Goal: Task Accomplishment & Management: Use online tool/utility

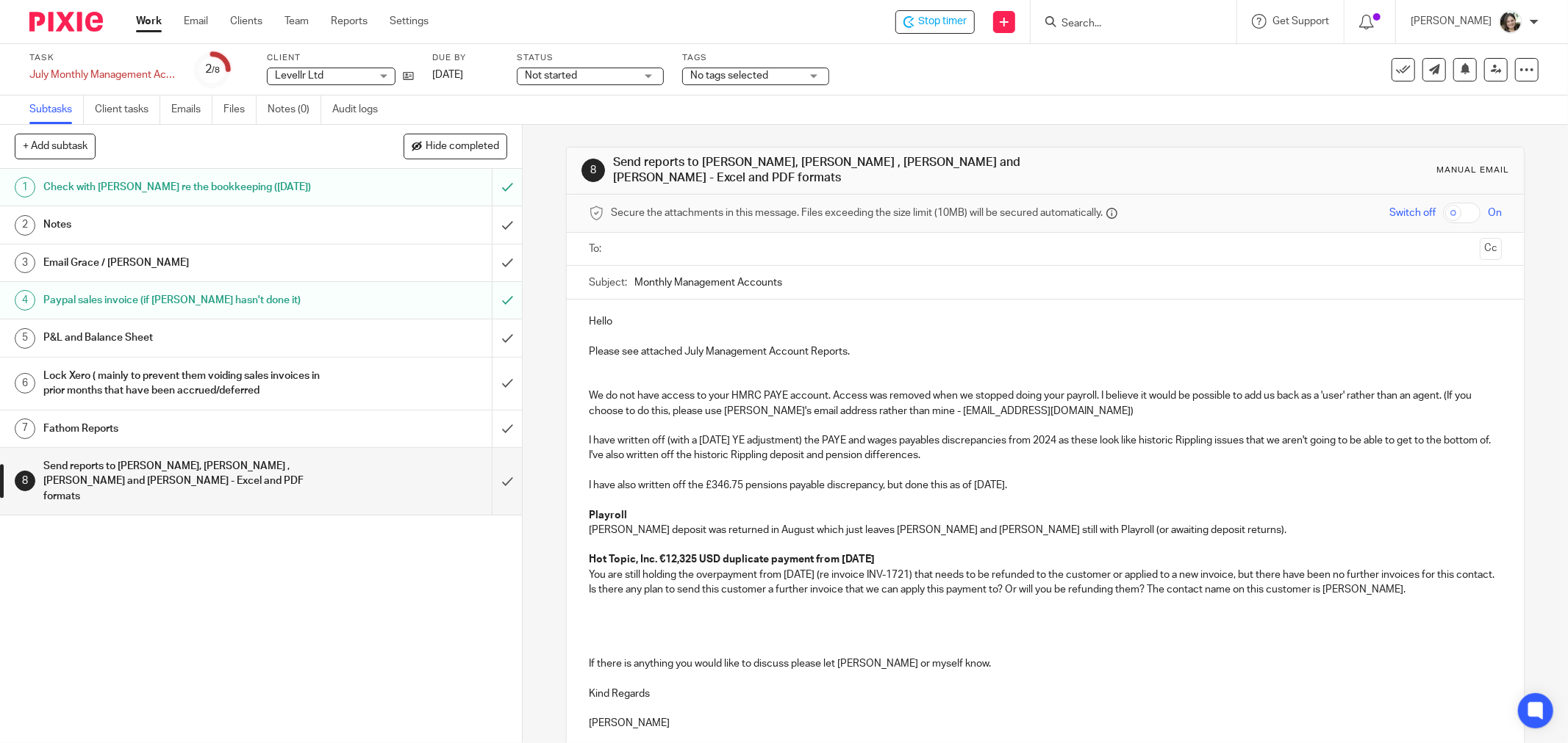
scroll to position [98, 0]
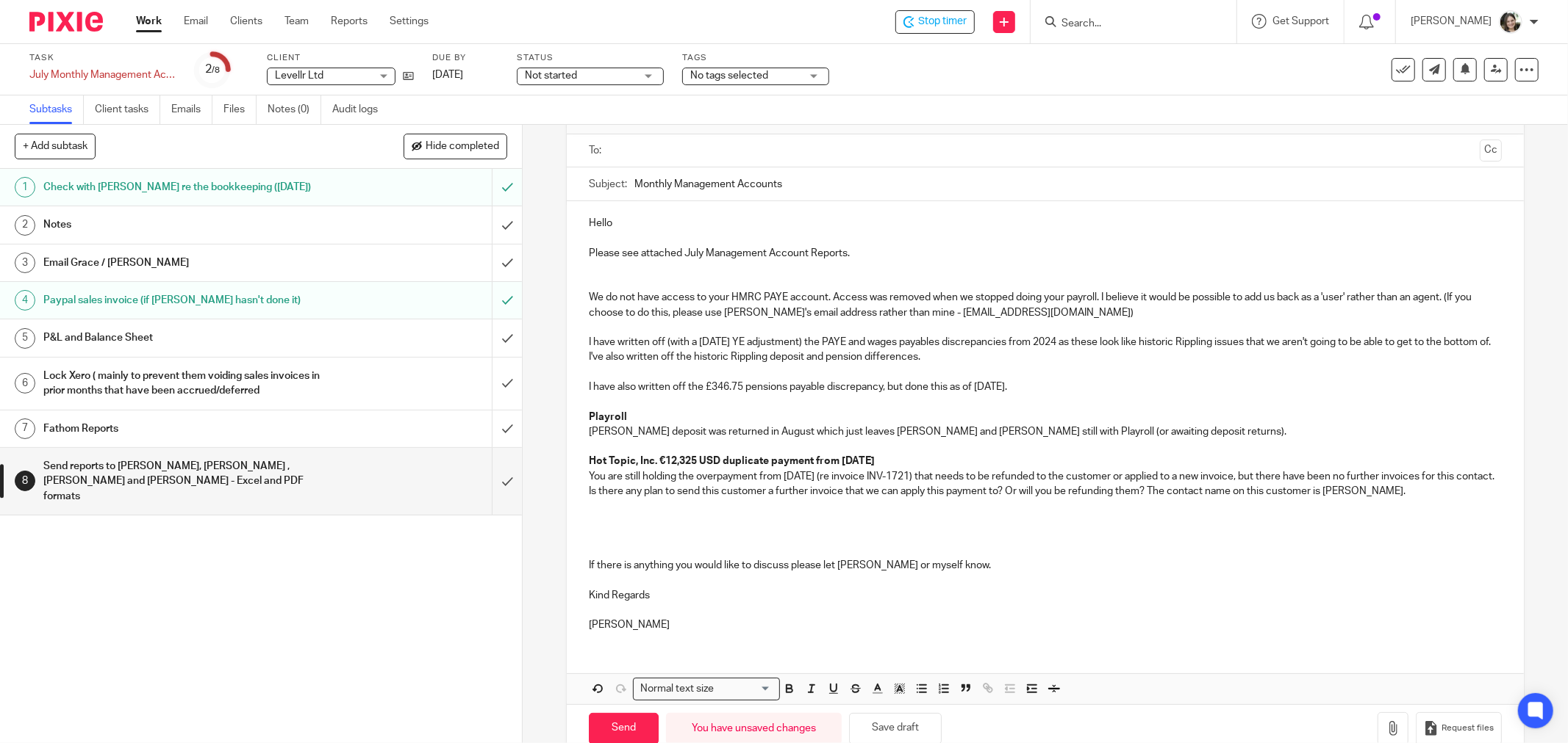
click at [612, 508] on p at bounding box center [1044, 513] width 913 height 30
click at [800, 518] on p "The Fractional Talent Consulting invoices (" at bounding box center [1044, 513] width 913 height 30
click at [813, 511] on p "The Fractional Talent Consulting invoices (£20.5k June/July/August)" at bounding box center [1044, 513] width 913 height 30
click at [970, 512] on p "The Fractional Talent Consulting invoices (£20.5k spread over June/July/August)" at bounding box center [1044, 513] width 913 height 30
click at [950, 514] on p "The Fractional Talent Consulting invoices (£20.5k spread over June/July/August)…" at bounding box center [1044, 513] width 913 height 30
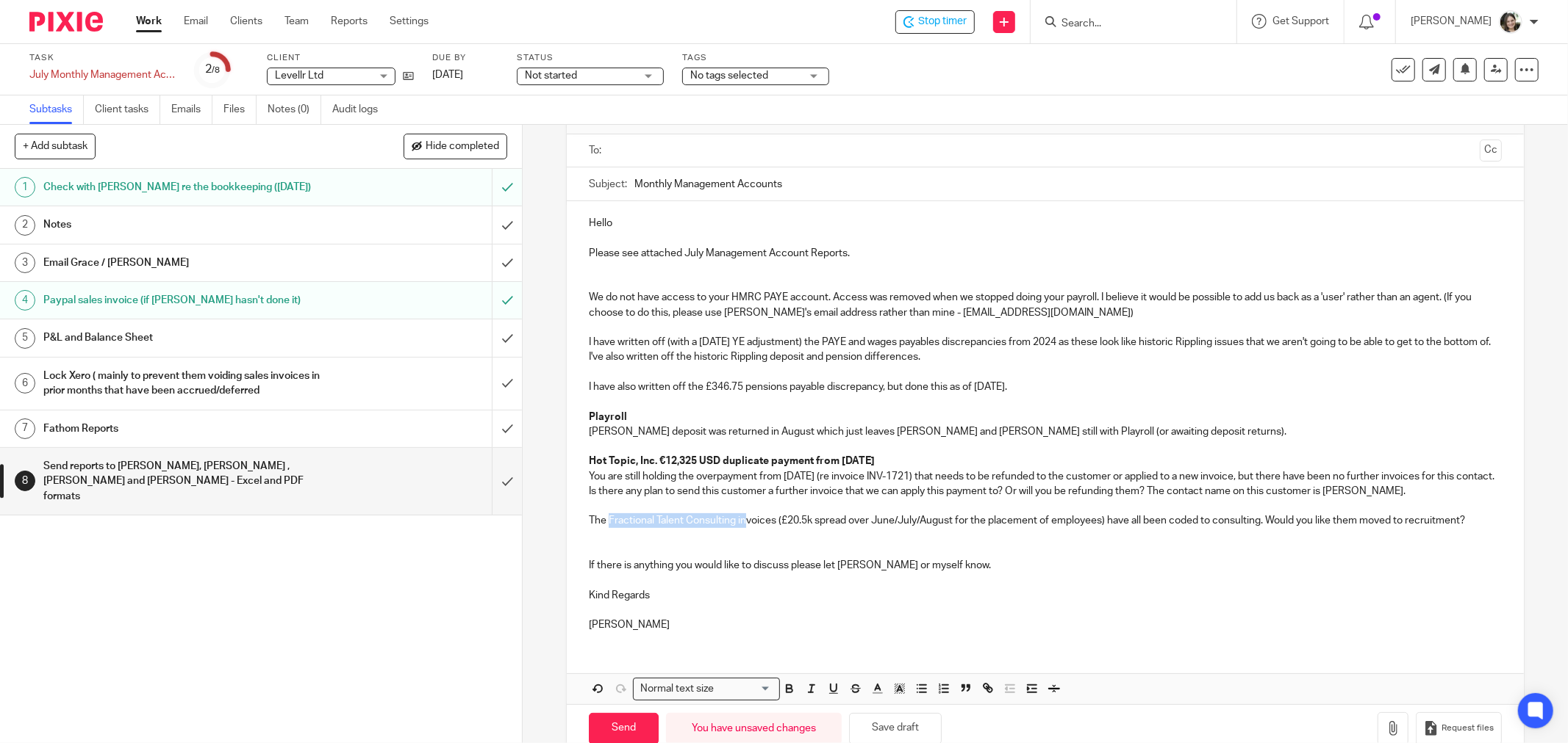
drag, startPoint x: 606, startPoint y: 512, endPoint x: 744, endPoint y: 520, distance: 138.2
click at [744, 520] on p "The Fractional Talent Consulting invoices (£20.5k spread over June/July/August …" at bounding box center [1044, 513] width 913 height 30
copy p "Fractional Talent Consulting in"
click at [650, 499] on p "The Fractional Talent Consulting invoices (£20.5k spread over June/July/August …" at bounding box center [1044, 513] width 913 height 30
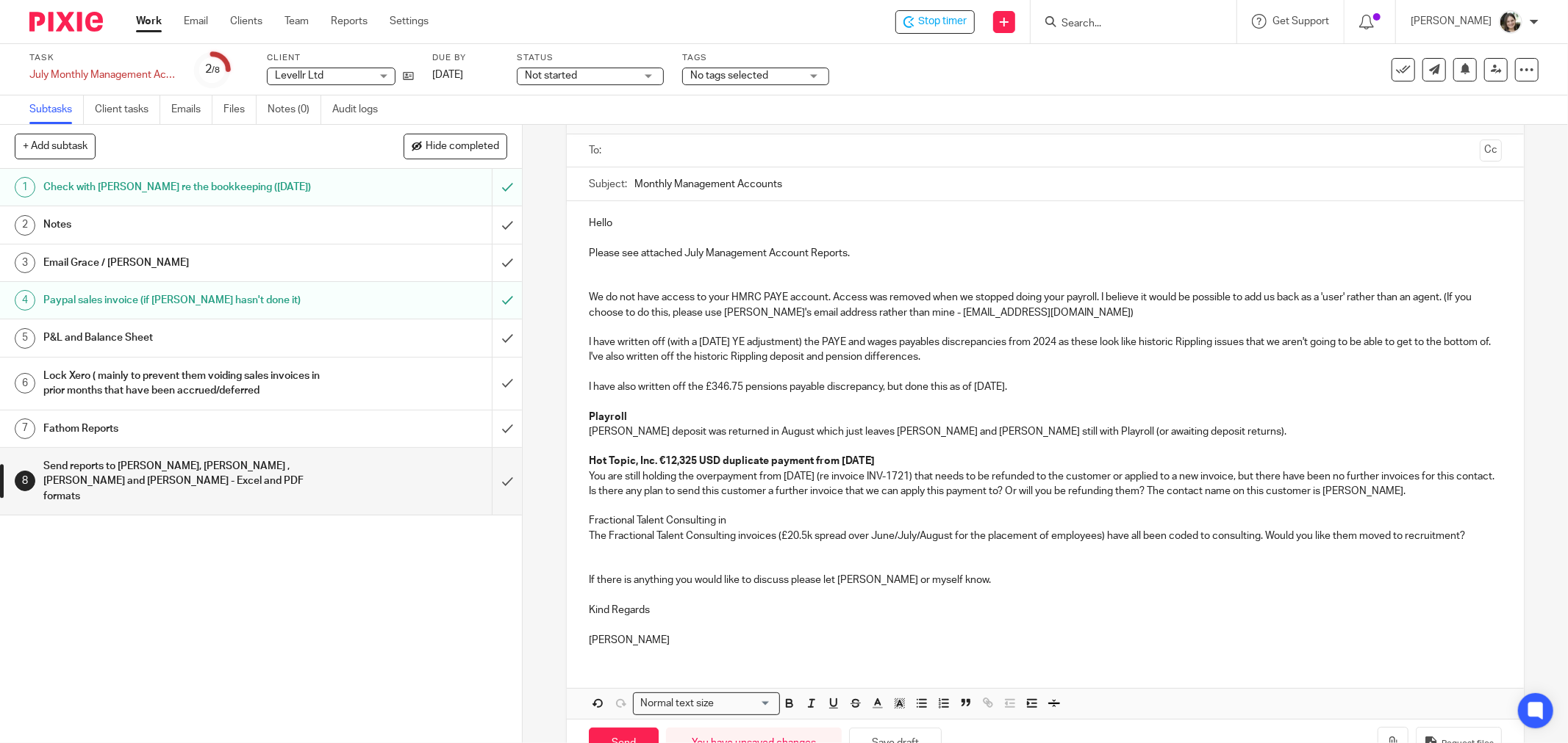
click at [731, 513] on p "Fractional Talent Consulting in The Fractional Talent Consulting invoices (£20.…" at bounding box center [1044, 528] width 913 height 30
drag, startPoint x: 754, startPoint y: 509, endPoint x: 568, endPoint y: 510, distance: 186.0
click at [568, 510] on div "Hello Please see attached July Management Account Reports. We do not have acces…" at bounding box center [1044, 430] width 957 height 458
click at [700, 558] on p at bounding box center [1044, 565] width 913 height 15
